Goal: Task Accomplishment & Management: Manage account settings

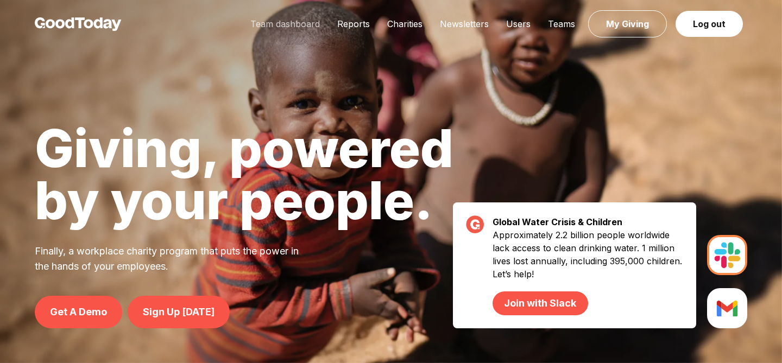
click at [294, 27] on link "Team dashboard" at bounding box center [285, 23] width 87 height 11
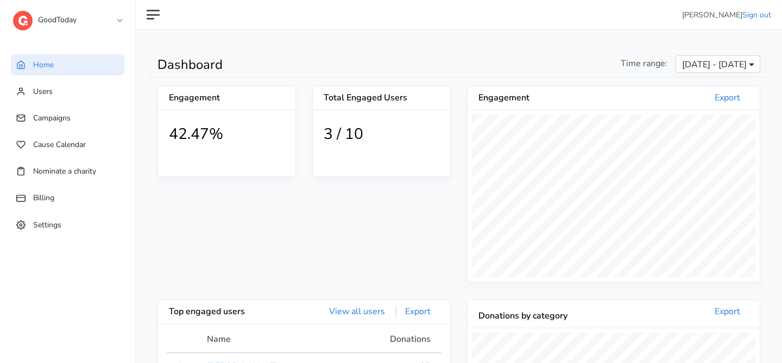
scroll to position [200, 292]
click at [95, 20] on link "GoodToday" at bounding box center [67, 18] width 109 height 20
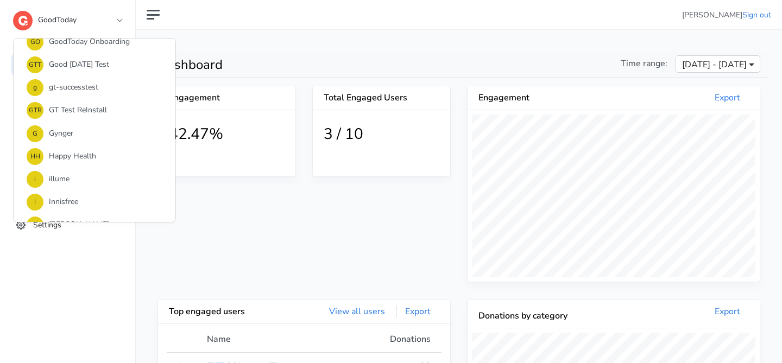
scroll to position [810, 0]
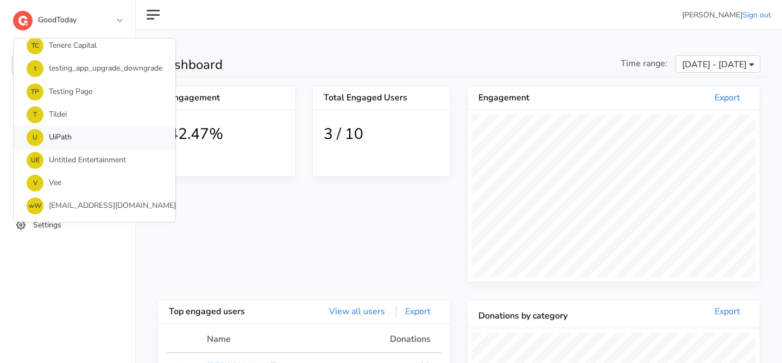
click at [99, 141] on link "U UiPath" at bounding box center [95, 137] width 162 height 23
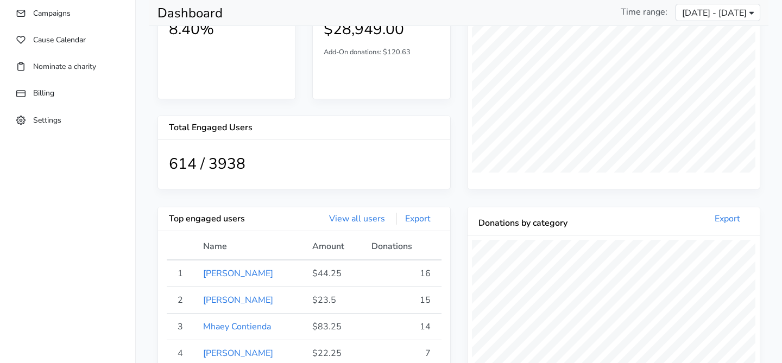
scroll to position [22, 0]
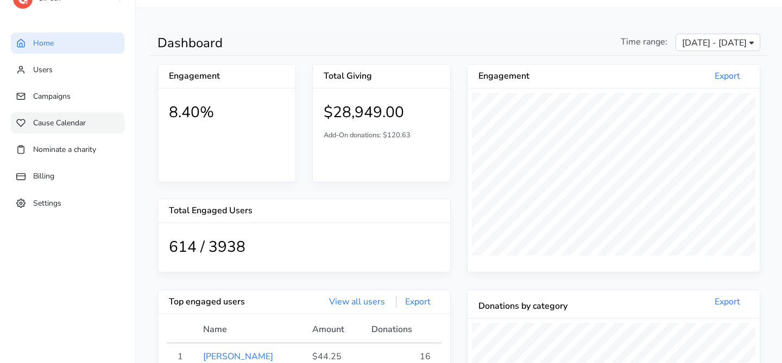
click at [88, 121] on link "Cause Calendar" at bounding box center [68, 122] width 114 height 21
click at [63, 91] on link "Campaigns" at bounding box center [68, 96] width 114 height 21
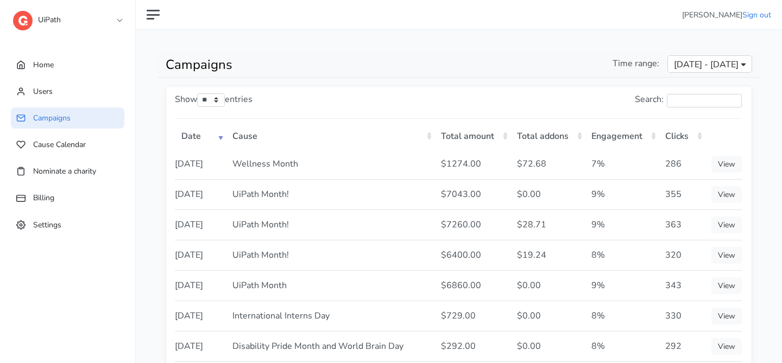
click at [674, 60] on span "[DATE] - [DATE]" at bounding box center [706, 64] width 65 height 13
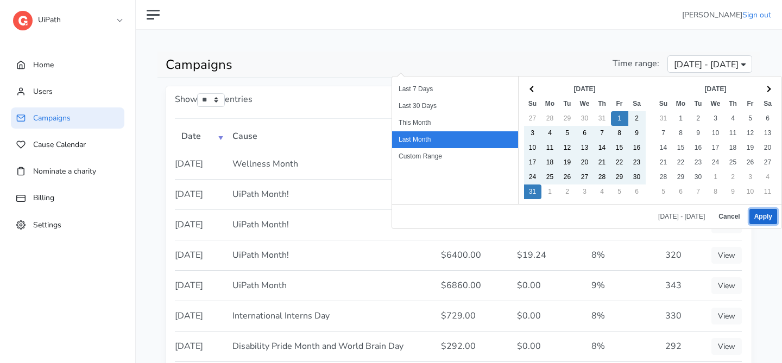
click at [769, 218] on button "Apply" at bounding box center [764, 216] width 28 height 15
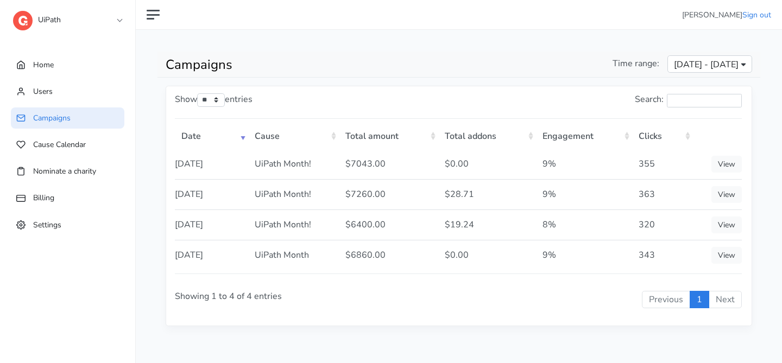
click at [118, 18] on link "UiPath" at bounding box center [67, 18] width 109 height 20
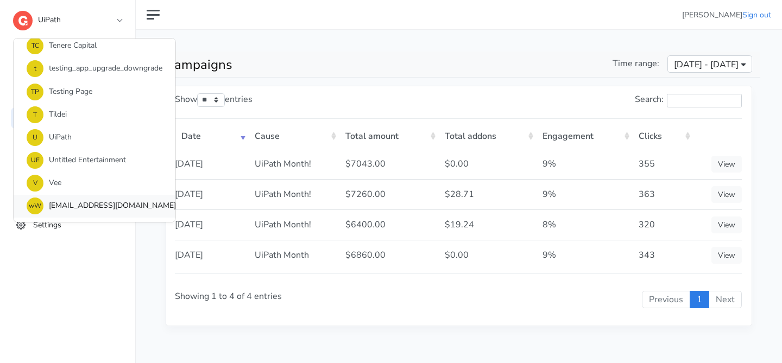
scroll to position [754, 0]
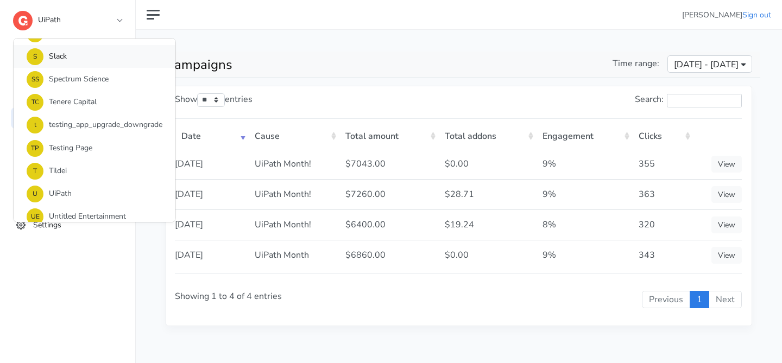
click at [99, 67] on link "S Slack" at bounding box center [95, 56] width 162 height 23
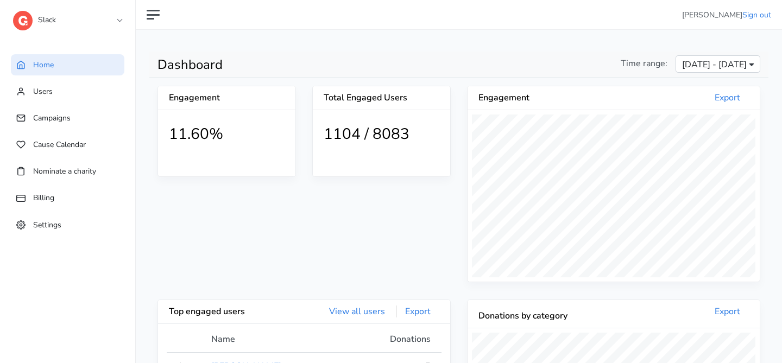
scroll to position [200, 292]
click at [68, 113] on link "Campaigns" at bounding box center [68, 118] width 114 height 21
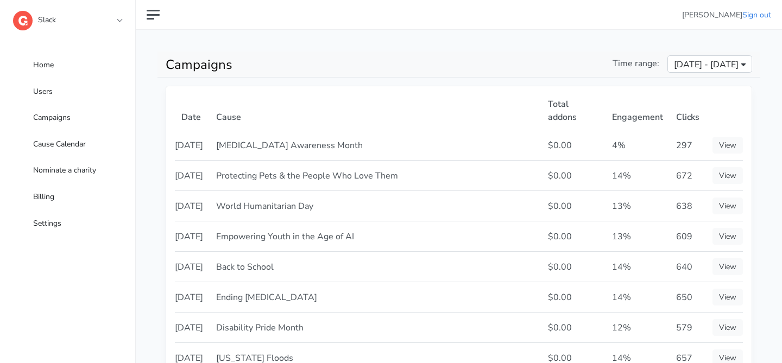
click at [682, 62] on span "[DATE] - [DATE]" at bounding box center [706, 64] width 65 height 13
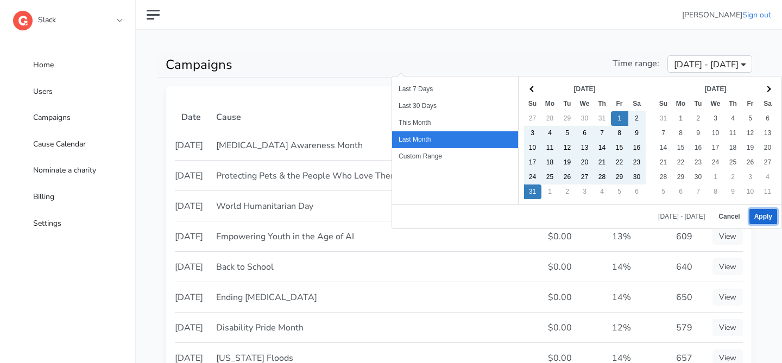
click at [770, 221] on button "Apply" at bounding box center [764, 216] width 28 height 15
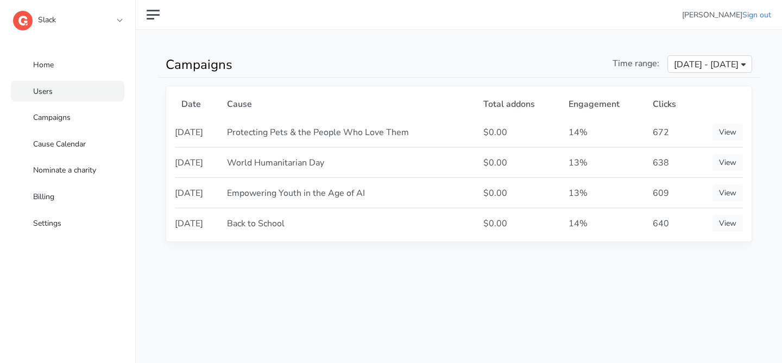
click at [58, 91] on link "Users" at bounding box center [68, 91] width 114 height 21
click at [42, 60] on span "Home" at bounding box center [43, 65] width 21 height 10
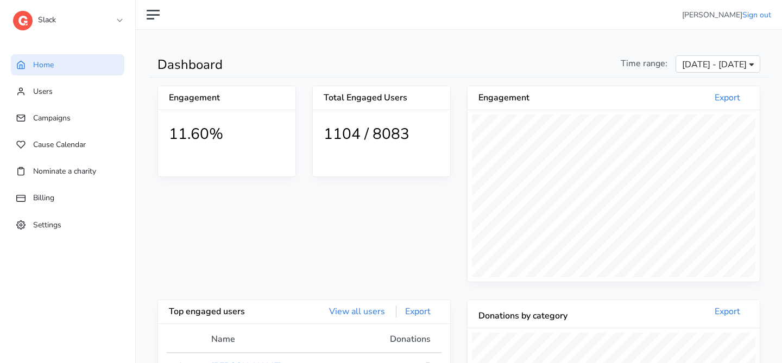
scroll to position [200, 292]
click at [694, 57] on span "Aug 4, 2025 - Sep 2, 2025" at bounding box center [718, 63] width 85 height 17
click at [695, 60] on span "Aug 4, 2025 - Sep 2, 2025" at bounding box center [714, 64] width 65 height 13
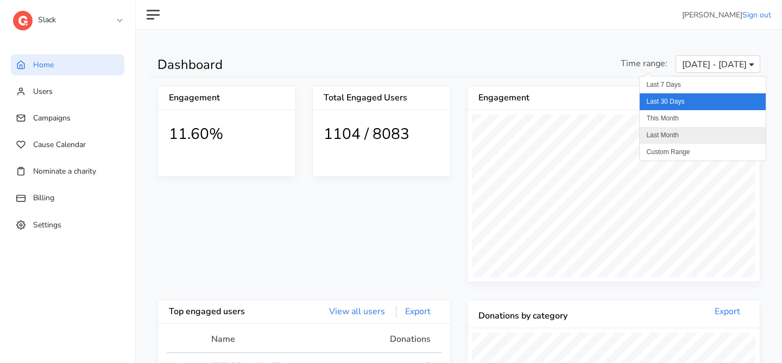
click at [681, 128] on li "Last Month" at bounding box center [703, 135] width 126 height 17
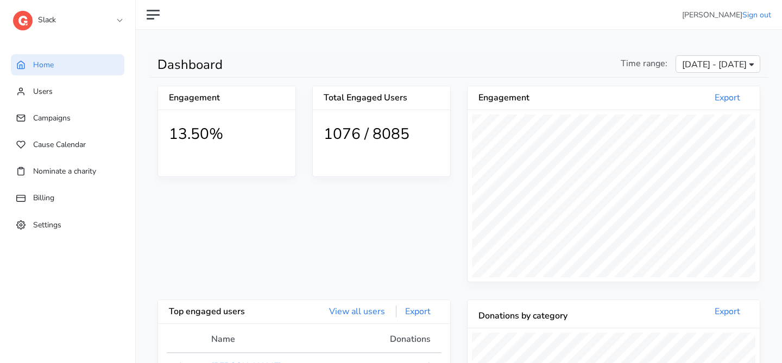
scroll to position [200, 292]
click at [696, 61] on span "[DATE] - [DATE]" at bounding box center [714, 64] width 65 height 13
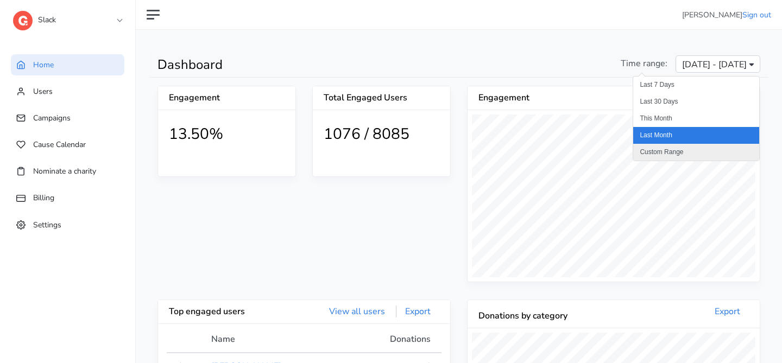
click at [676, 145] on li "Custom Range" at bounding box center [696, 152] width 126 height 17
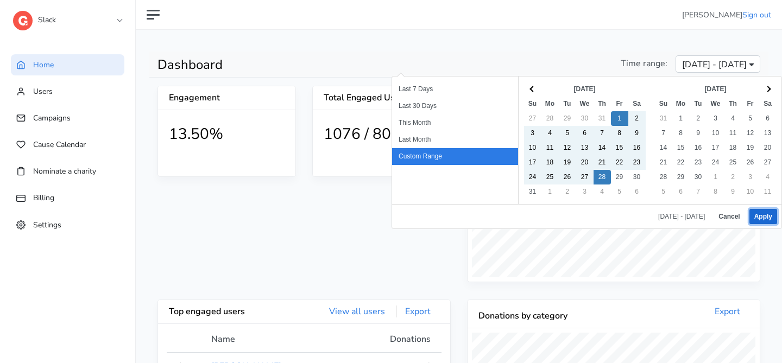
click at [759, 215] on button "Apply" at bounding box center [764, 216] width 28 height 15
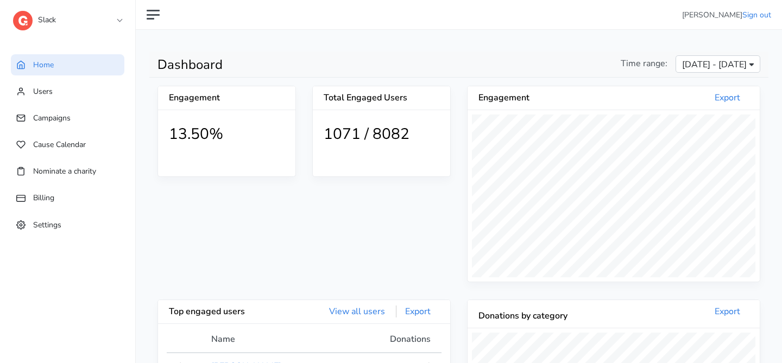
scroll to position [200, 292]
click at [737, 68] on span "Aug 1, 2025 - Aug 28, 2025" at bounding box center [714, 64] width 65 height 13
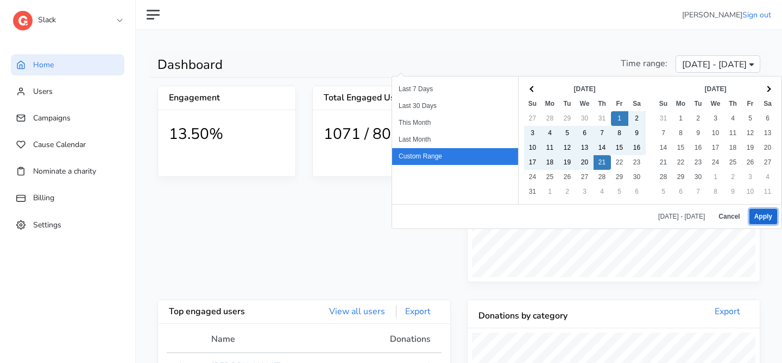
click at [756, 217] on button "Apply" at bounding box center [764, 216] width 28 height 15
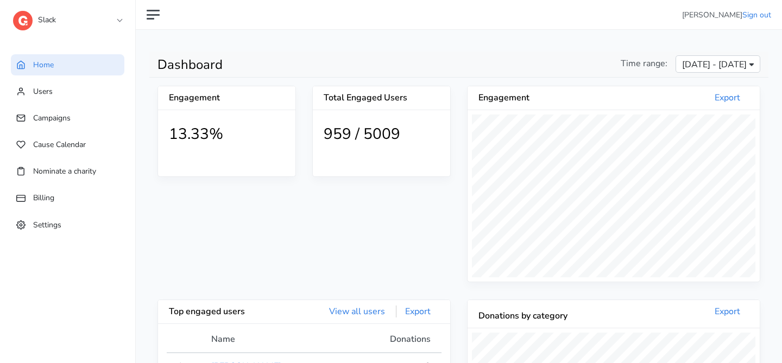
scroll to position [200, 292]
click at [682, 58] on span "[DATE] - [DATE]" at bounding box center [714, 64] width 65 height 13
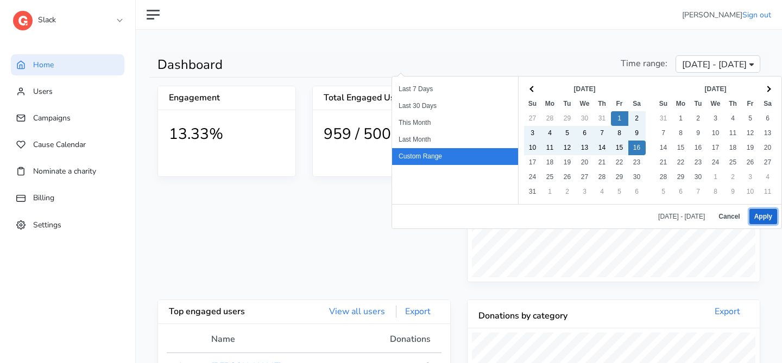
click at [755, 211] on button "Apply" at bounding box center [764, 216] width 28 height 15
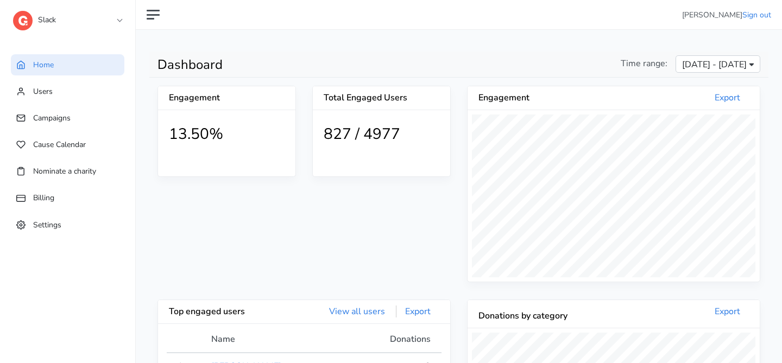
scroll to position [200, 292]
click at [665, 55] on div "Dashboard Time range: Aug 1, 2025 - Aug 16, 2025" at bounding box center [458, 65] width 619 height 26
click at [682, 61] on span "Aug 1, 2025 - Aug 16, 2025" at bounding box center [714, 64] width 65 height 13
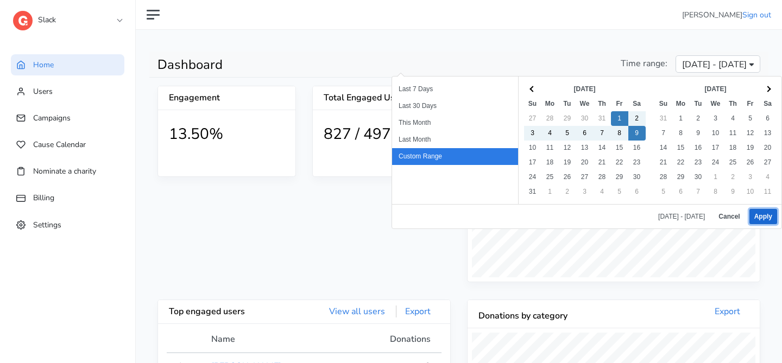
click at [757, 210] on button "Apply" at bounding box center [764, 216] width 28 height 15
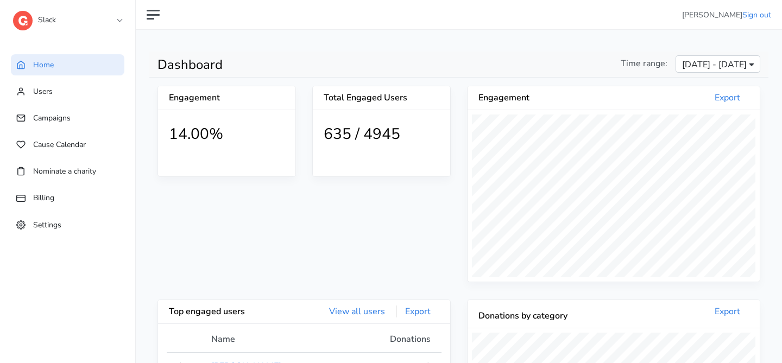
scroll to position [200, 292]
click at [54, 224] on span "Settings" at bounding box center [47, 224] width 28 height 10
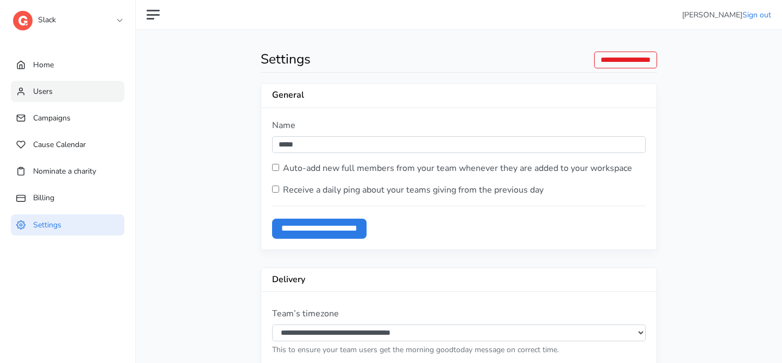
click at [65, 87] on link "Users" at bounding box center [68, 91] width 114 height 21
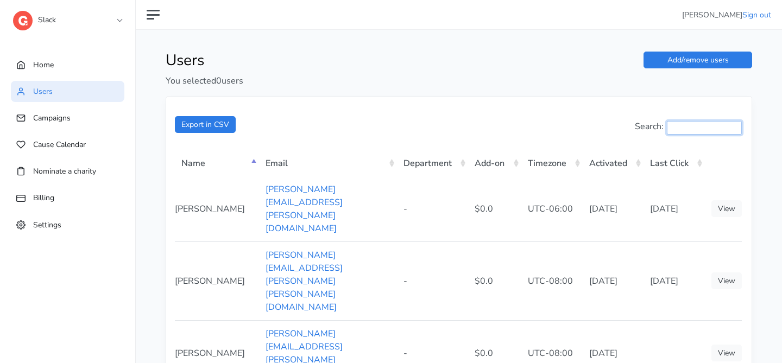
click at [676, 128] on input "Search:" at bounding box center [704, 128] width 75 height 14
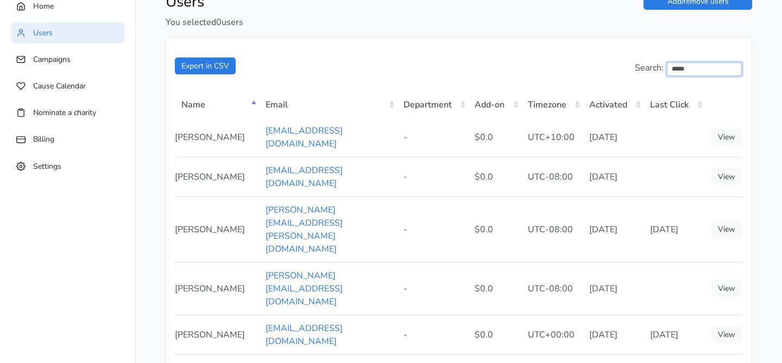
scroll to position [105, 0]
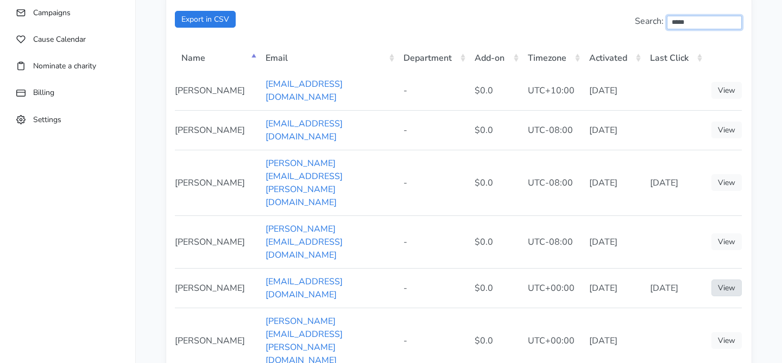
type input "****"
click at [729, 280] on link "View" at bounding box center [727, 288] width 30 height 17
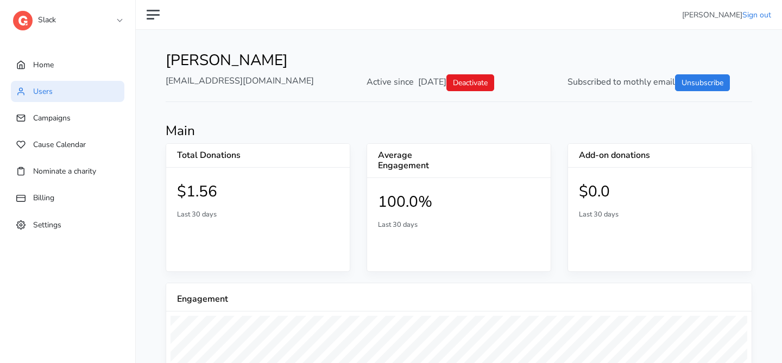
click at [114, 20] on link "Slack" at bounding box center [67, 18] width 109 height 20
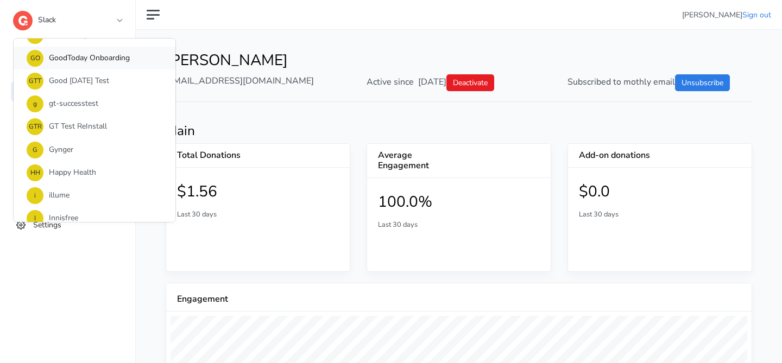
scroll to position [296, 0]
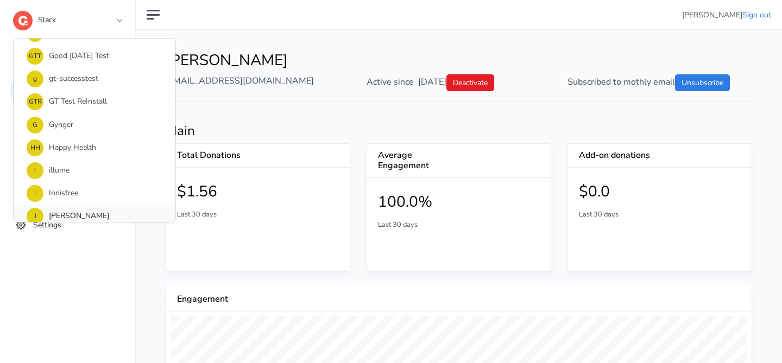
click at [104, 214] on link "J Jefferies" at bounding box center [95, 216] width 162 height 23
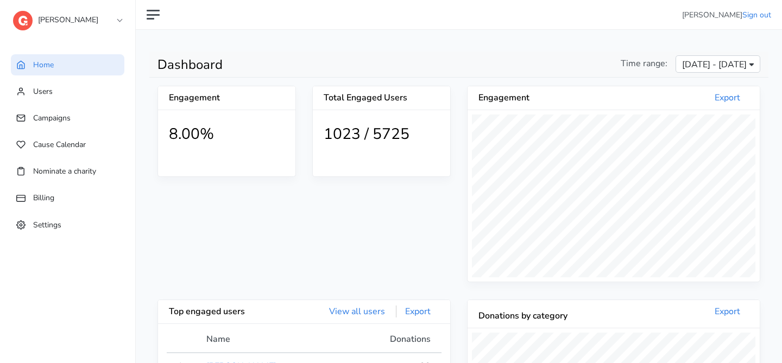
scroll to position [200, 292]
click at [87, 91] on link "Users" at bounding box center [68, 91] width 114 height 21
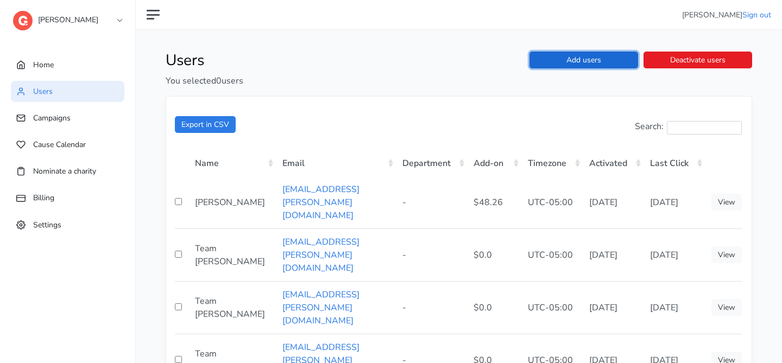
click at [615, 60] on link "Add users" at bounding box center [584, 60] width 109 height 17
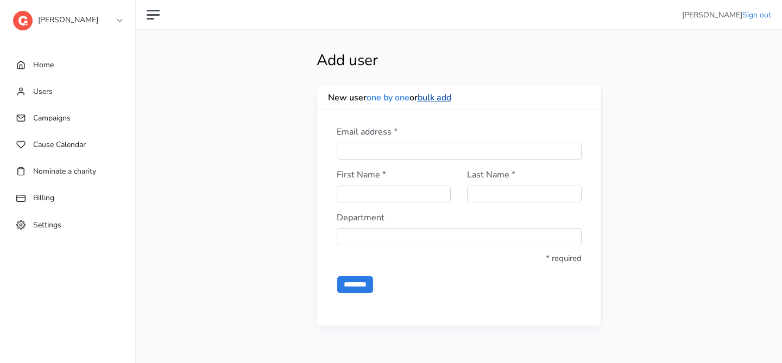
click at [434, 96] on link "bulk add" at bounding box center [435, 98] width 34 height 12
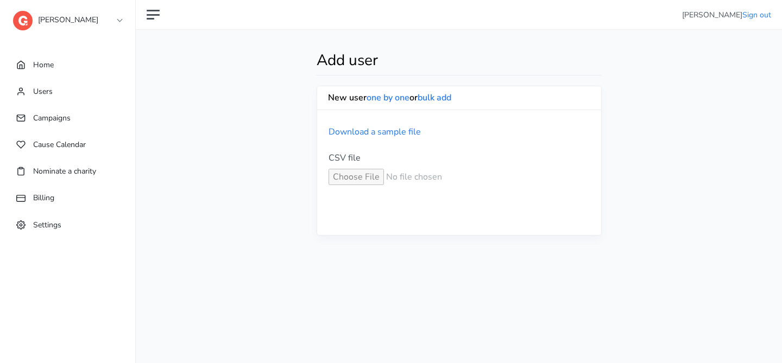
click at [375, 180] on input "CSV file *" at bounding box center [459, 177] width 261 height 16
type input "**********"
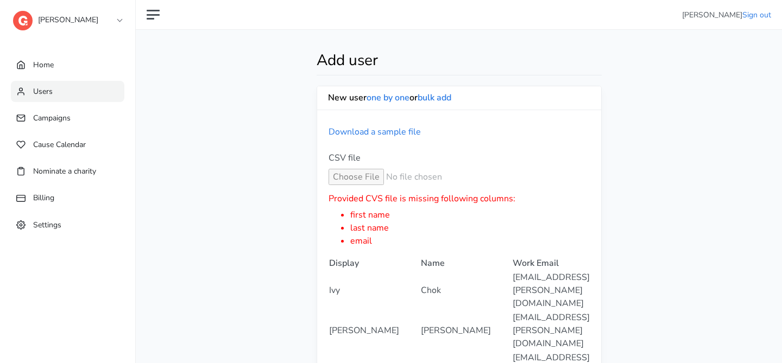
click at [87, 88] on link "Users" at bounding box center [68, 91] width 114 height 21
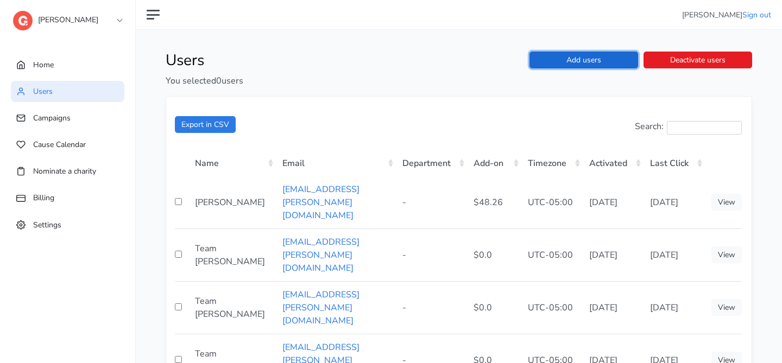
click at [553, 58] on link "Add users" at bounding box center [584, 60] width 109 height 17
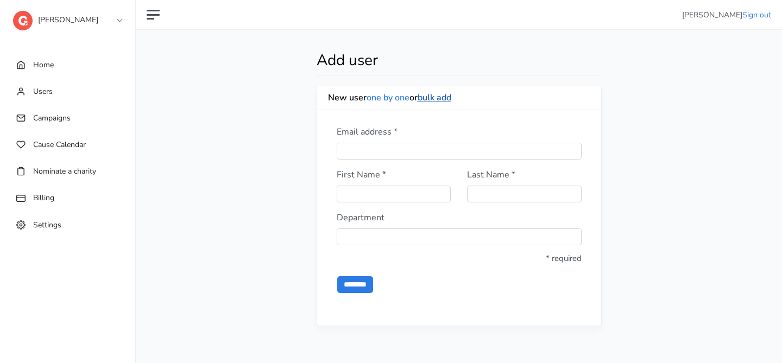
click at [441, 97] on link "bulk add" at bounding box center [435, 98] width 34 height 12
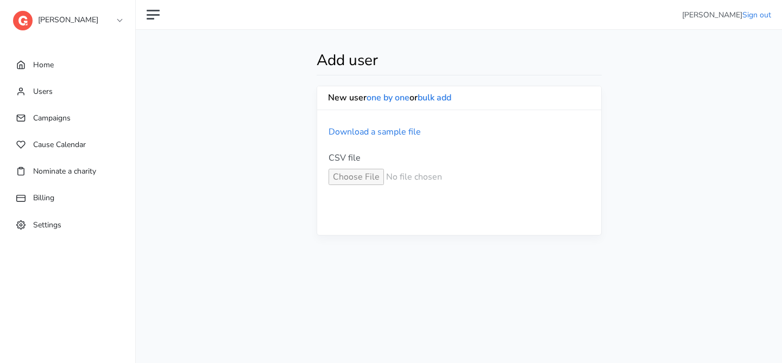
click at [364, 173] on input "CSV file *" at bounding box center [459, 177] width 261 height 16
type input "**********"
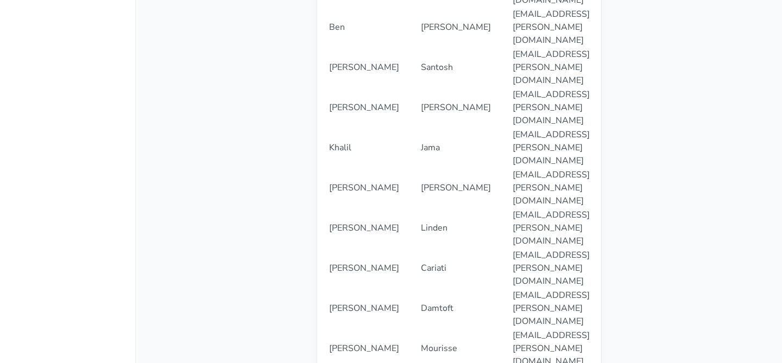
scroll to position [1902, 0]
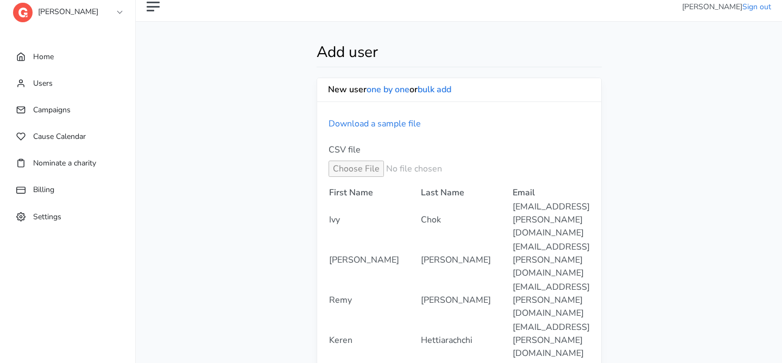
scroll to position [0, 0]
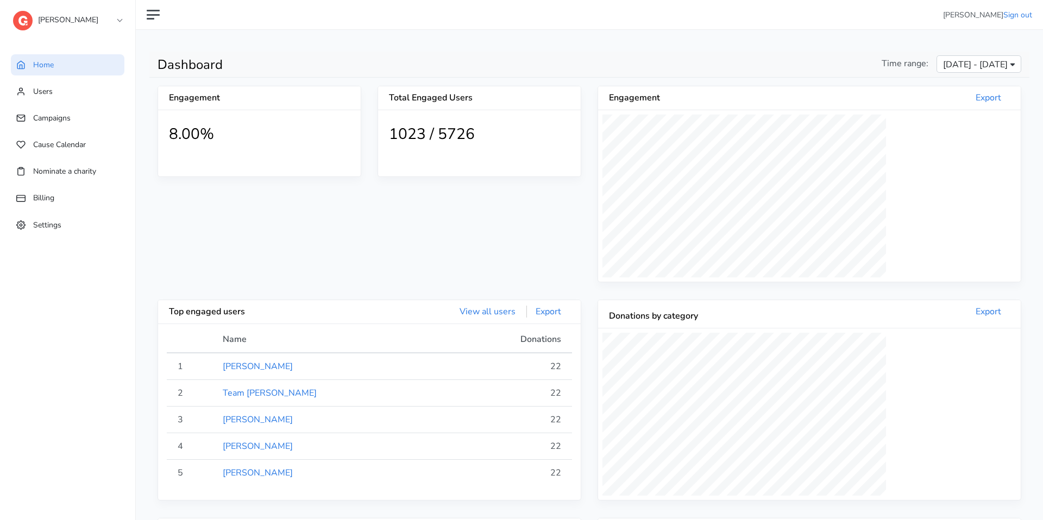
scroll to position [200, 423]
